Goal: Transaction & Acquisition: Purchase product/service

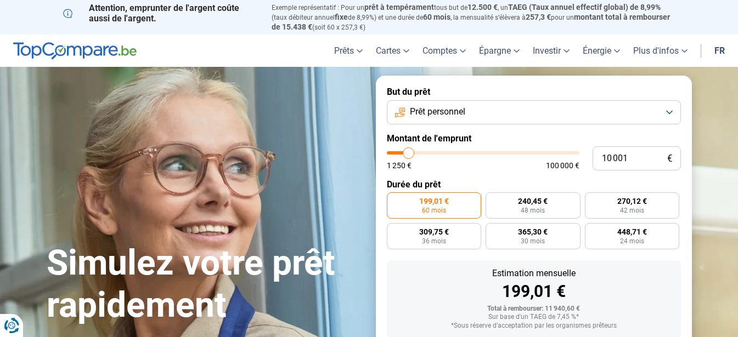
scroll to position [163, 0]
click at [632, 156] on input "10 001" at bounding box center [636, 158] width 88 height 24
click at [536, 126] on form "But du prêt Prêt personnel Montant de l'emprunt 10 001 € 1 250 € 100 000 € Duré…" at bounding box center [534, 245] width 316 height 338
click at [539, 200] on span "240,45 €" at bounding box center [533, 201] width 30 height 8
click at [493, 200] on input "240,45 € 48 mois" at bounding box center [488, 196] width 7 height 7
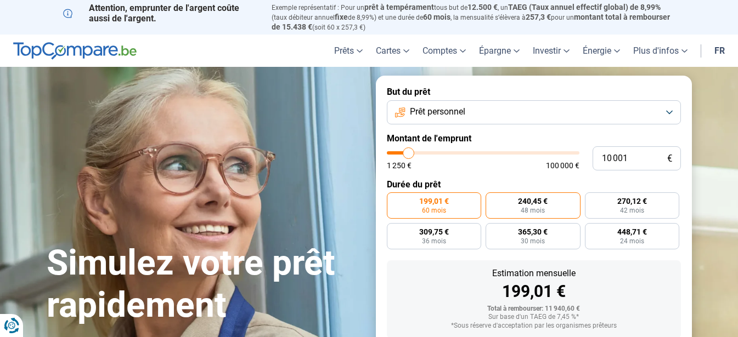
radio input "true"
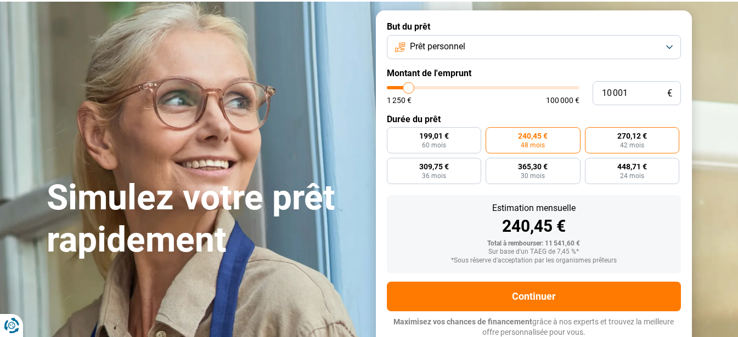
click at [631, 139] on label "270,12 € 42 mois" at bounding box center [632, 140] width 95 height 26
click at [592, 134] on input "270,12 € 42 mois" at bounding box center [588, 130] width 7 height 7
radio input "true"
click at [562, 141] on label "240,45 € 48 mois" at bounding box center [532, 140] width 95 height 26
click at [493, 134] on input "240,45 € 48 mois" at bounding box center [488, 130] width 7 height 7
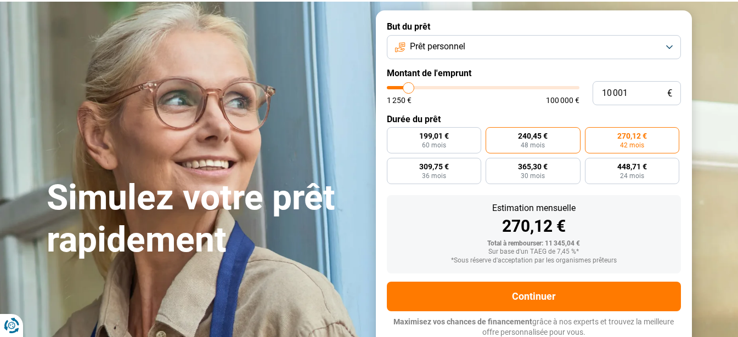
radio input "true"
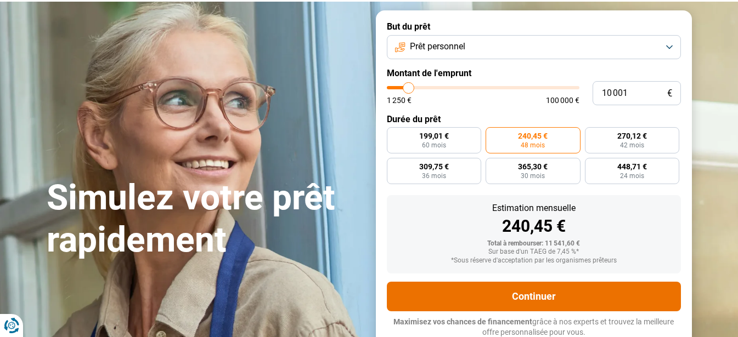
click at [575, 299] on button "Continuer" at bounding box center [534, 297] width 294 height 30
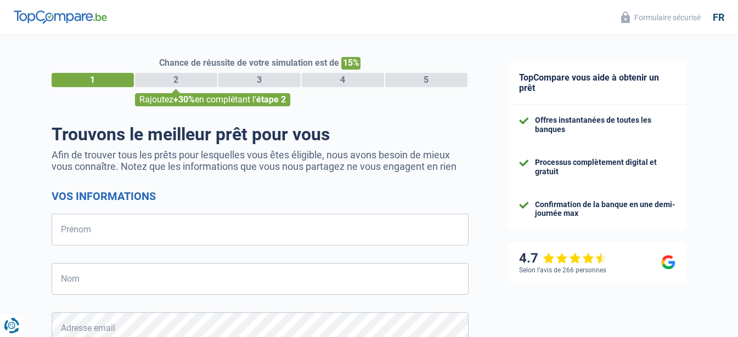
select select "32"
click at [478, 24] on header "Formulaire sécurisé fr" at bounding box center [369, 17] width 738 height 35
